Goal: Transaction & Acquisition: Subscribe to service/newsletter

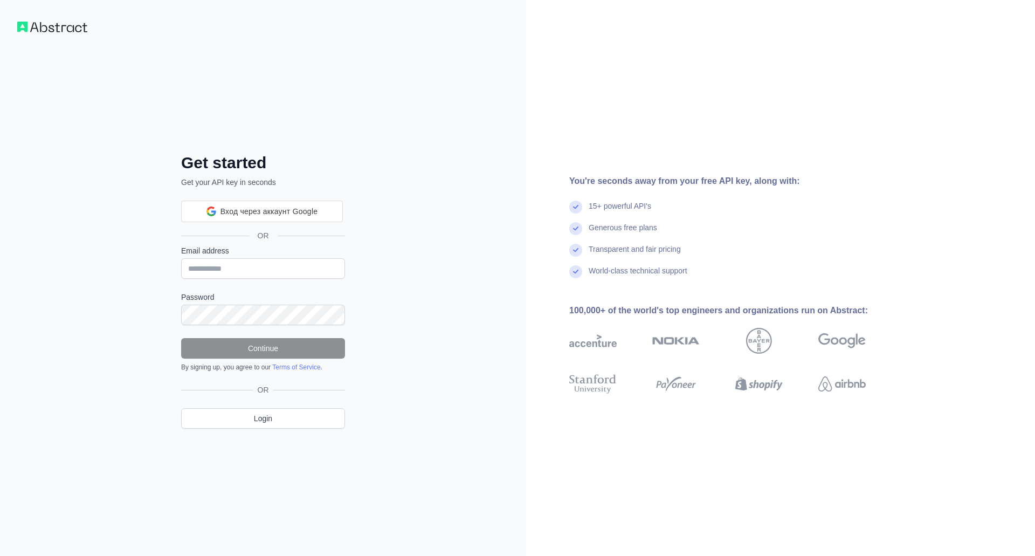
click at [251, 224] on div "Вход через аккаунт Google Вход через аккаунт Google. Откроется в новой вкладке.…" at bounding box center [263, 218] width 164 height 53
click at [253, 216] on span "Вход через аккаунт Google" at bounding box center [269, 211] width 98 height 11
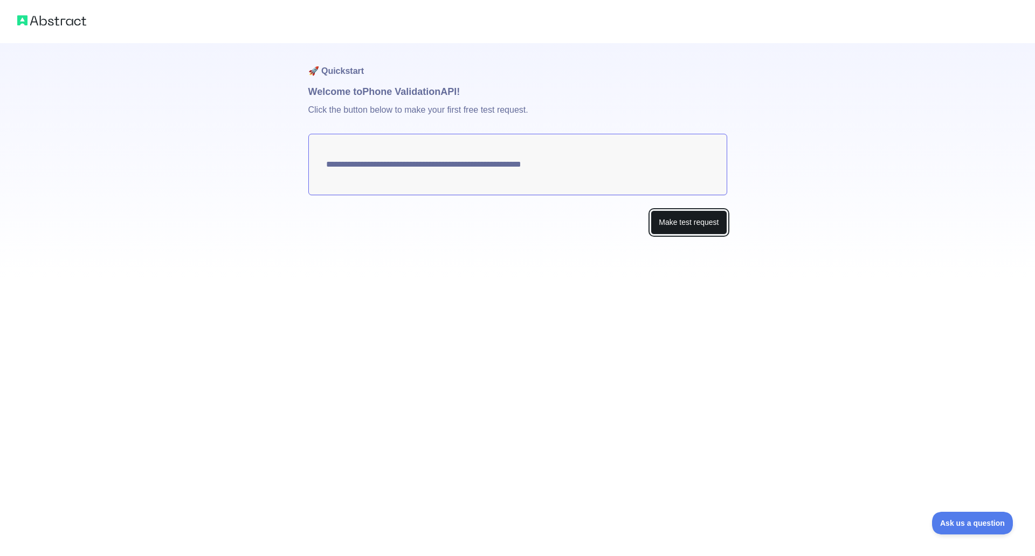
click at [675, 221] on button "Make test request" at bounding box center [688, 222] width 76 height 24
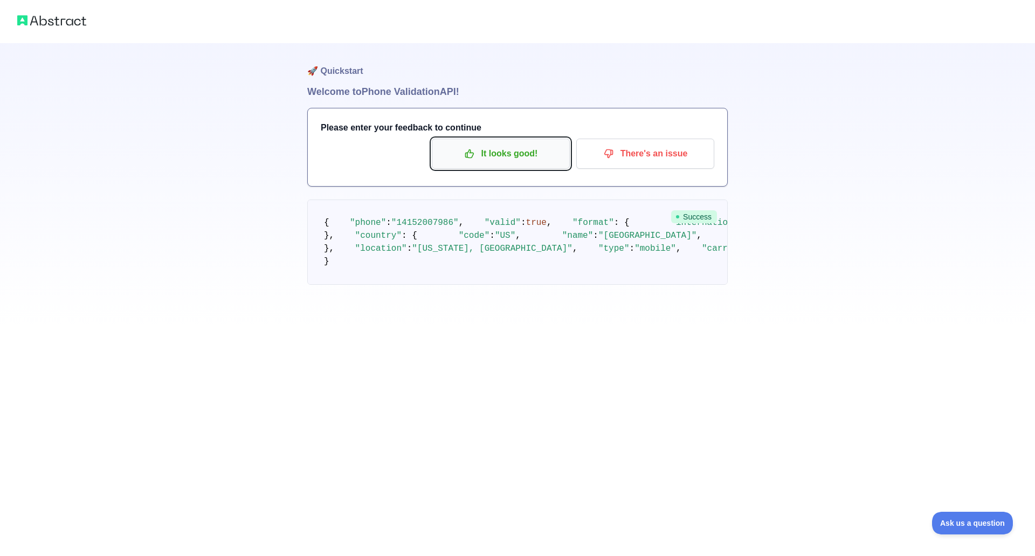
click at [501, 145] on p "It looks good!" at bounding box center [501, 153] width 122 height 18
